Goal: Task Accomplishment & Management: Complete application form

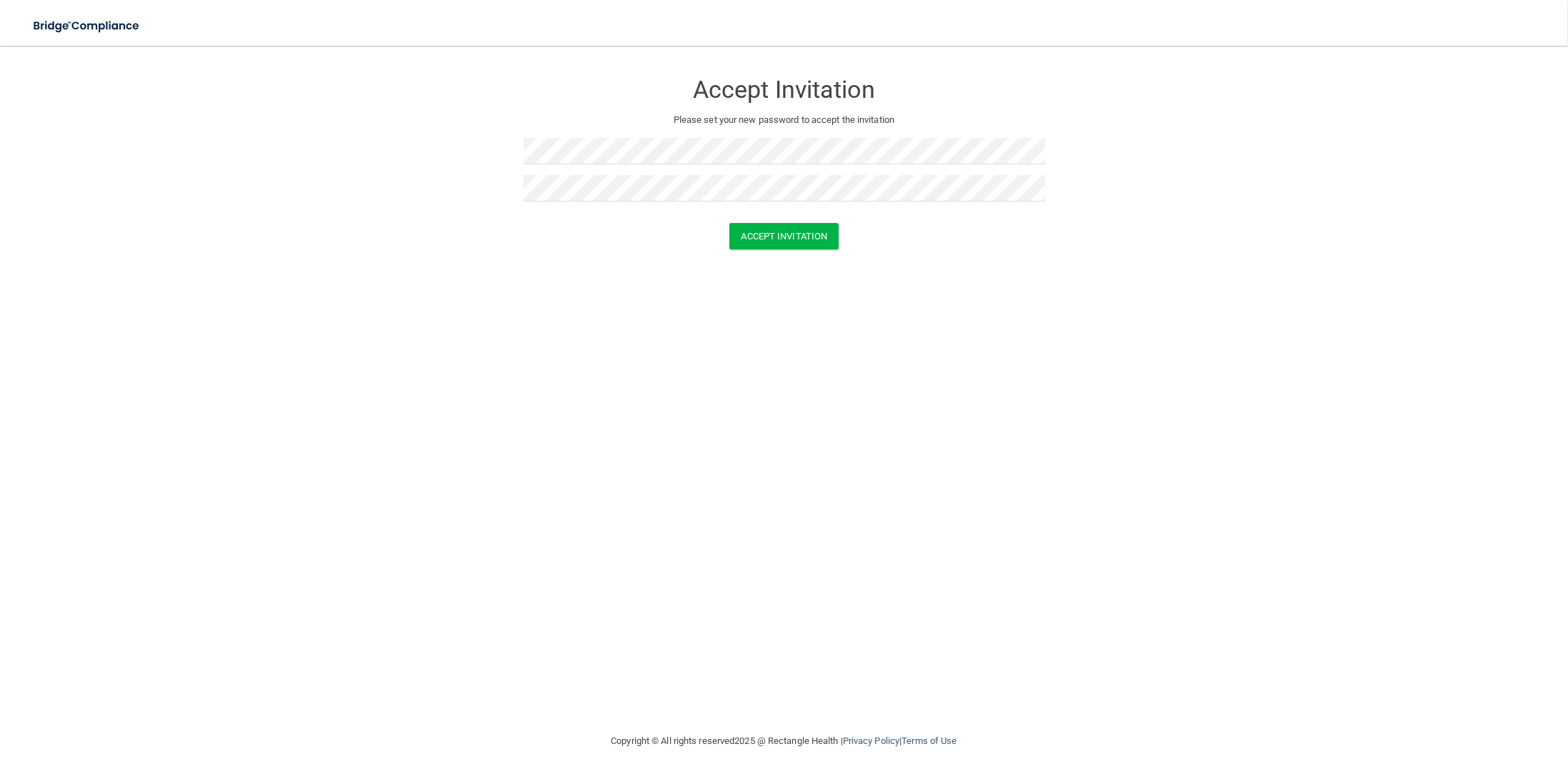
click at [681, 356] on div "Accept Invitation Please set your new password to accept the invitation Accept …" at bounding box center [784, 390] width 1511 height 658
click at [765, 232] on button "Accept Invitation" at bounding box center [784, 236] width 110 height 26
click at [781, 268] on button "Accept Invitation" at bounding box center [784, 256] width 110 height 26
click at [730, 223] on button "Accept Invitation" at bounding box center [784, 236] width 110 height 26
click at [783, 256] on button "Accept Invitation" at bounding box center [784, 256] width 110 height 26
